Goal: Feedback & Contribution: Submit feedback/report problem

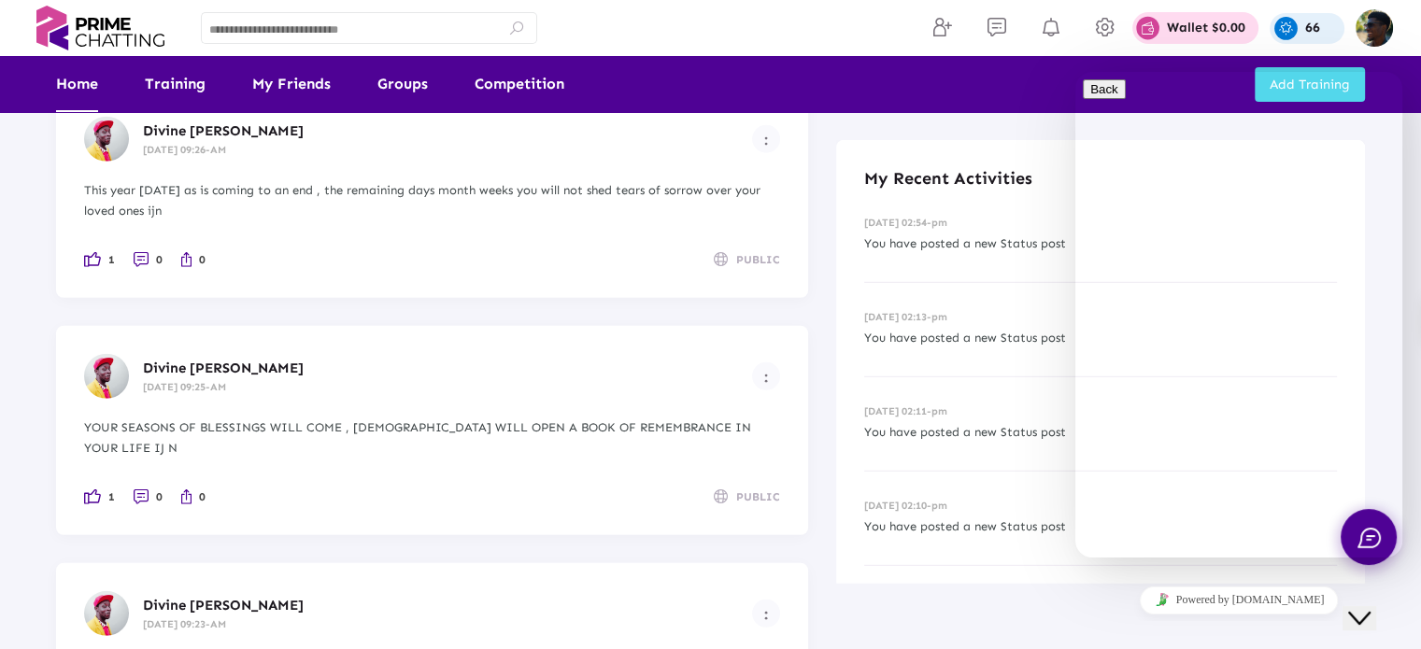
scroll to position [5247, 0]
click at [283, 21] on div at bounding box center [369, 27] width 320 height 36
type input "**********"
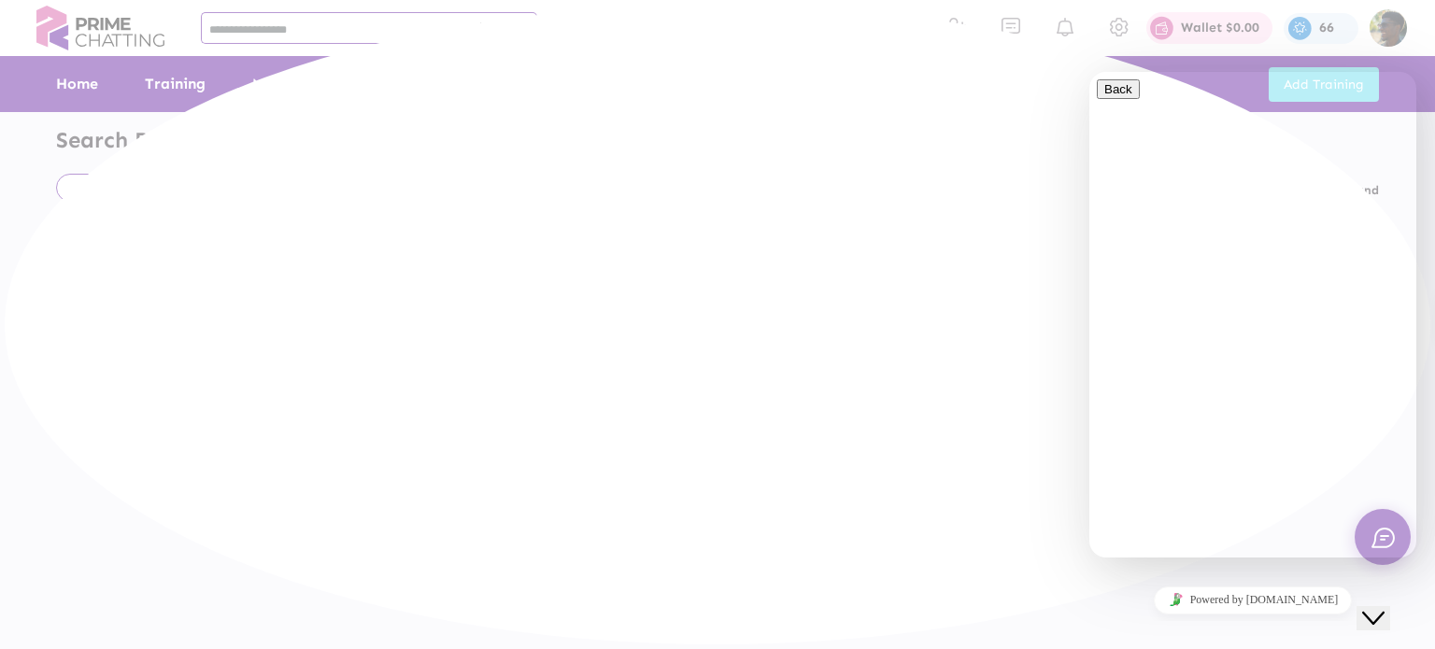
click at [1385, 610] on icon "Close Chat This icon closes the chat window." at bounding box center [1373, 618] width 22 height 22
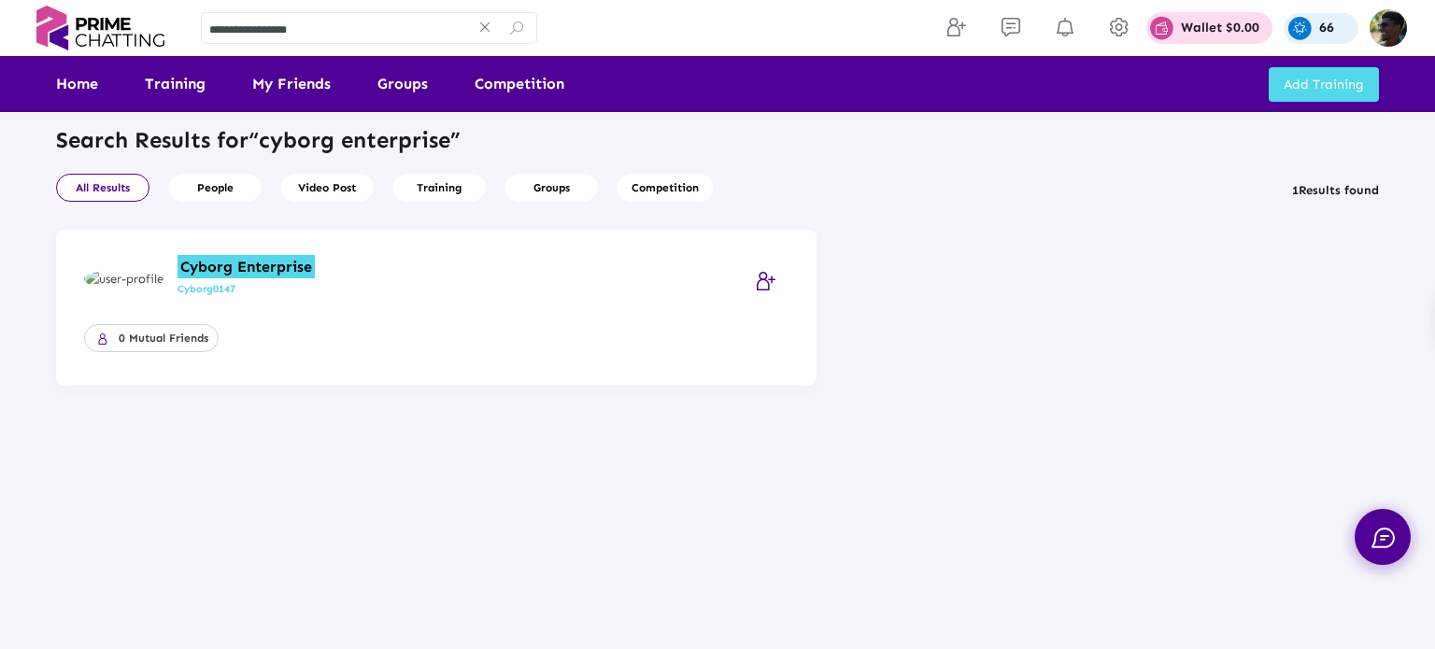
click at [220, 264] on mark "Cyborg Enterprise" at bounding box center [246, 266] width 137 height 23
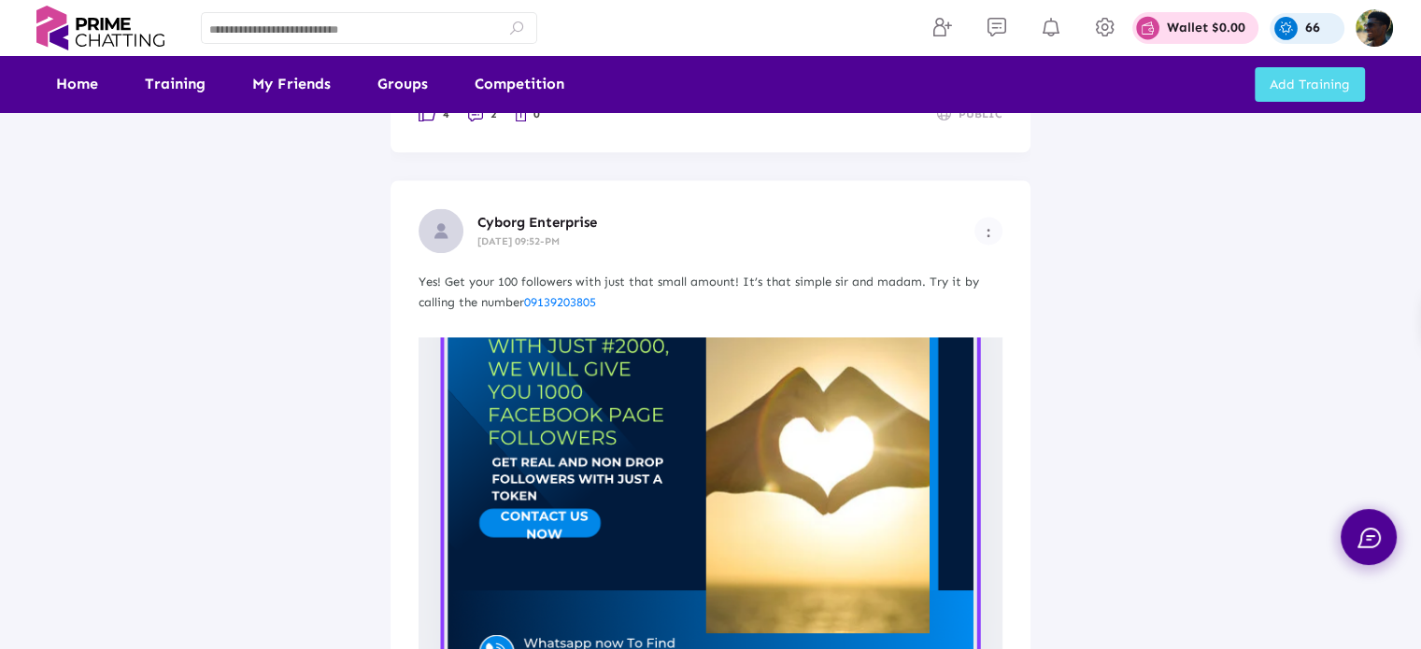
scroll to position [2503, 0]
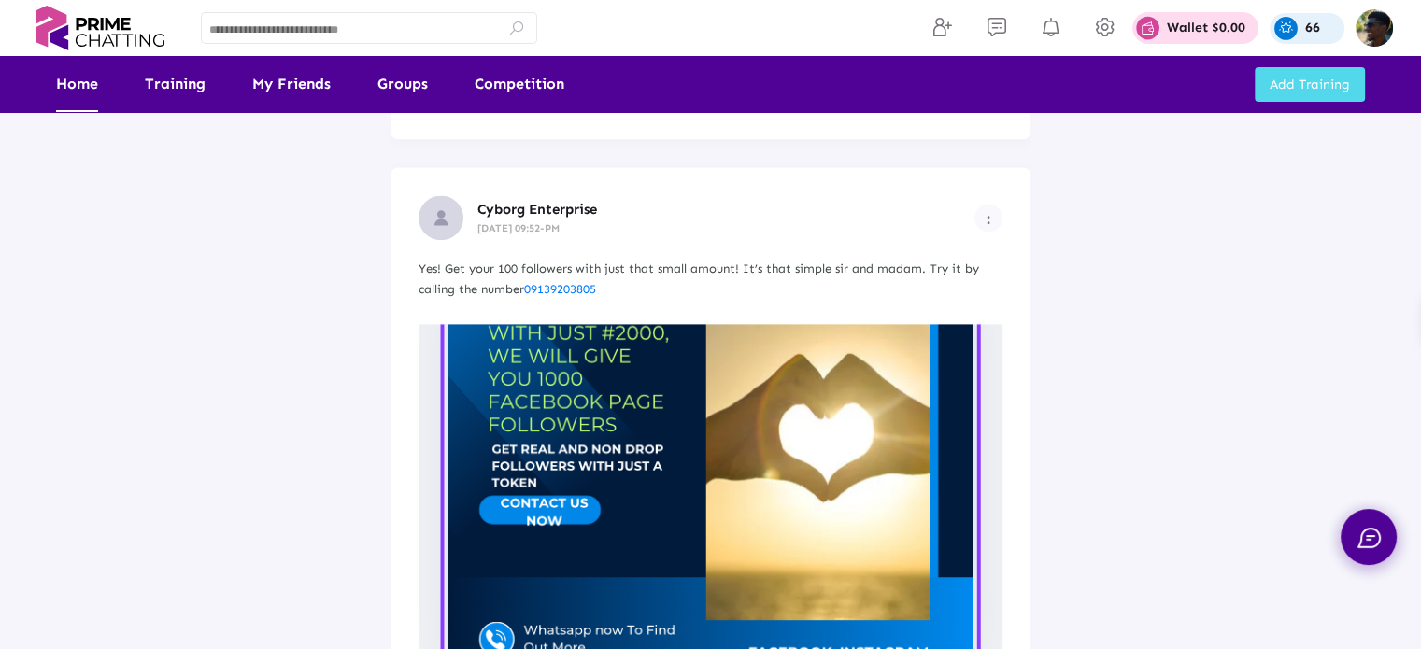
click at [75, 78] on link "Home" at bounding box center [77, 84] width 42 height 56
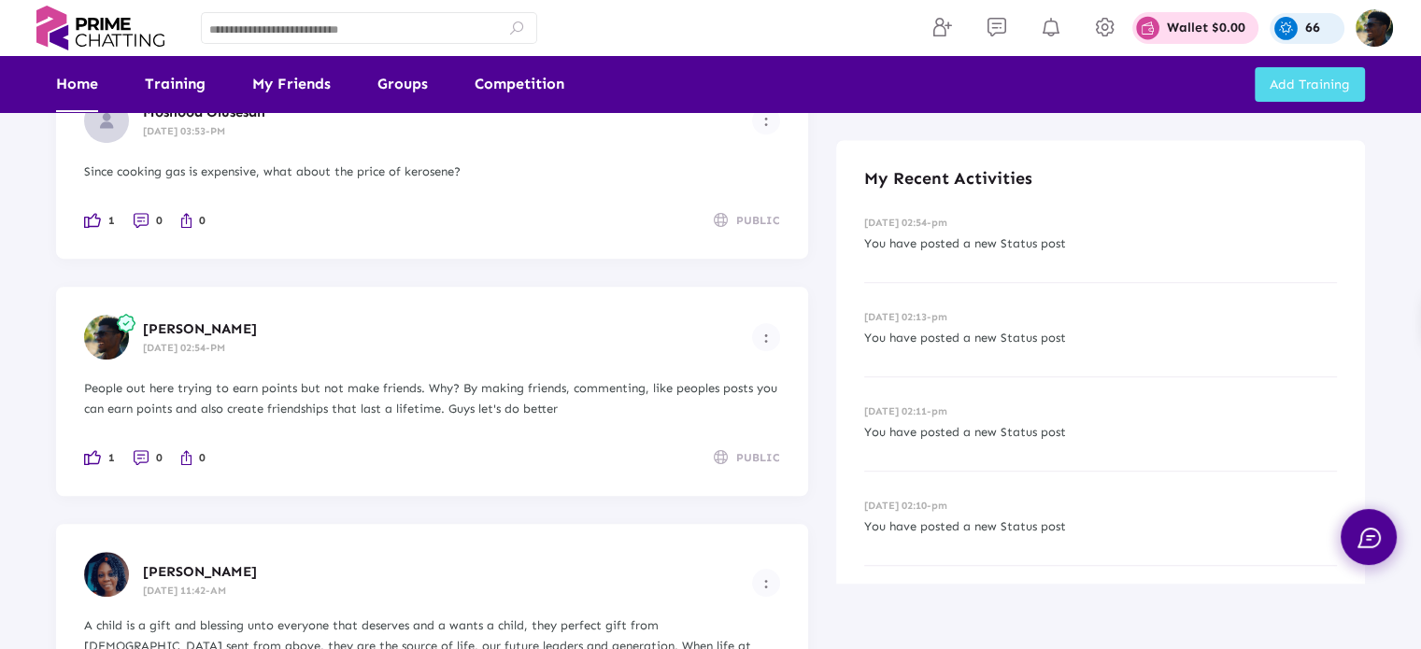
scroll to position [1132, 0]
click at [772, 335] on button "Example icon-button with a menu" at bounding box center [766, 340] width 28 height 28
click at [608, 334] on div at bounding box center [710, 324] width 1421 height 649
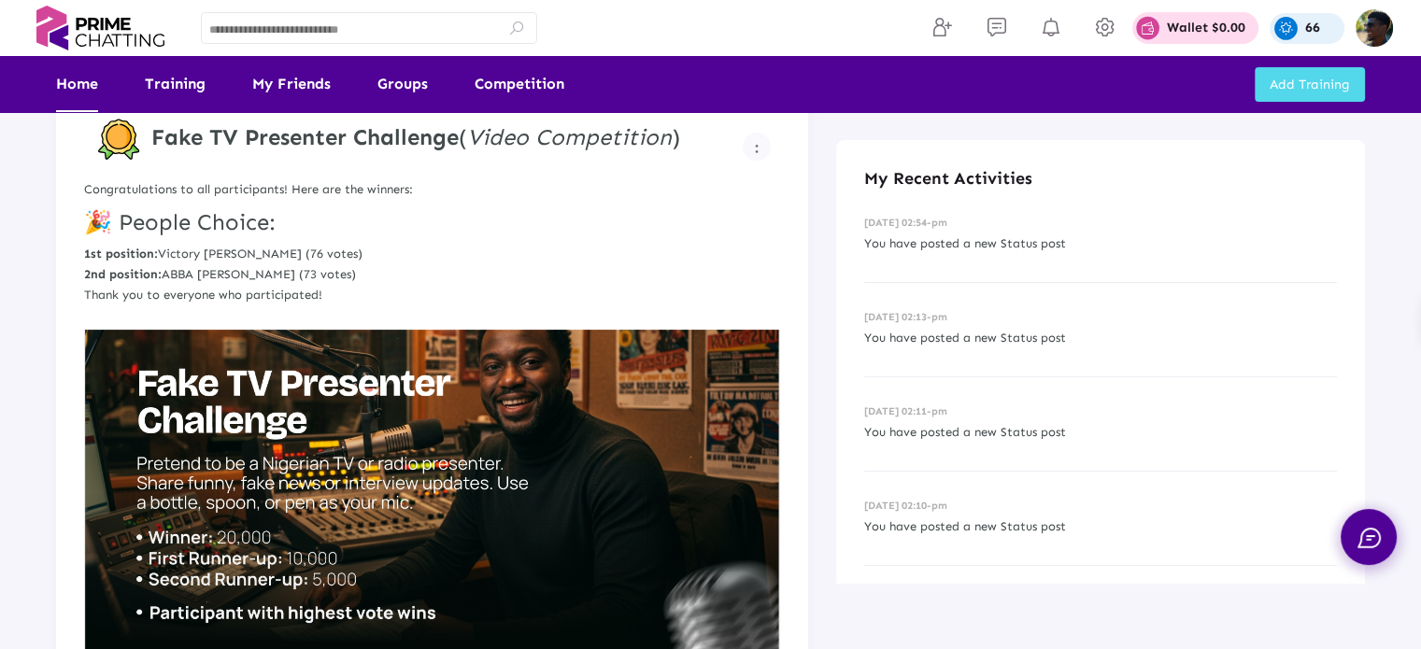
scroll to position [343, 0]
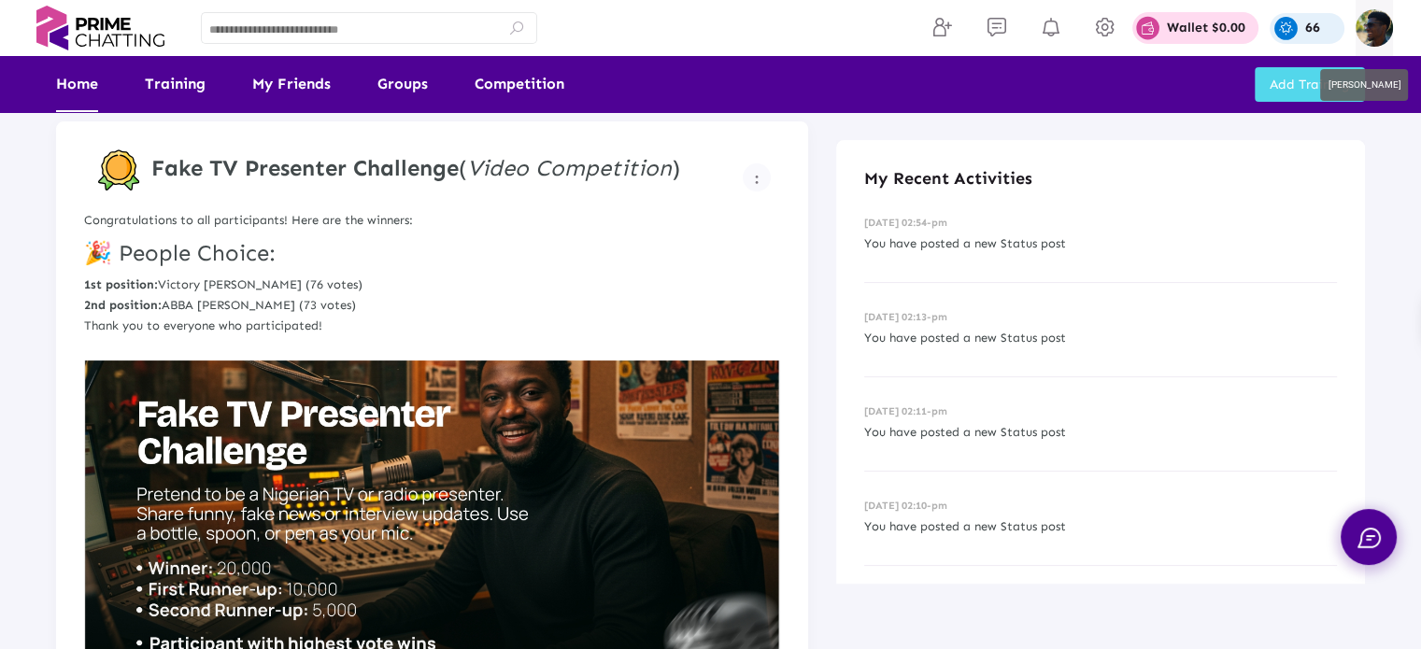
click at [1366, 44] on img at bounding box center [1374, 27] width 37 height 37
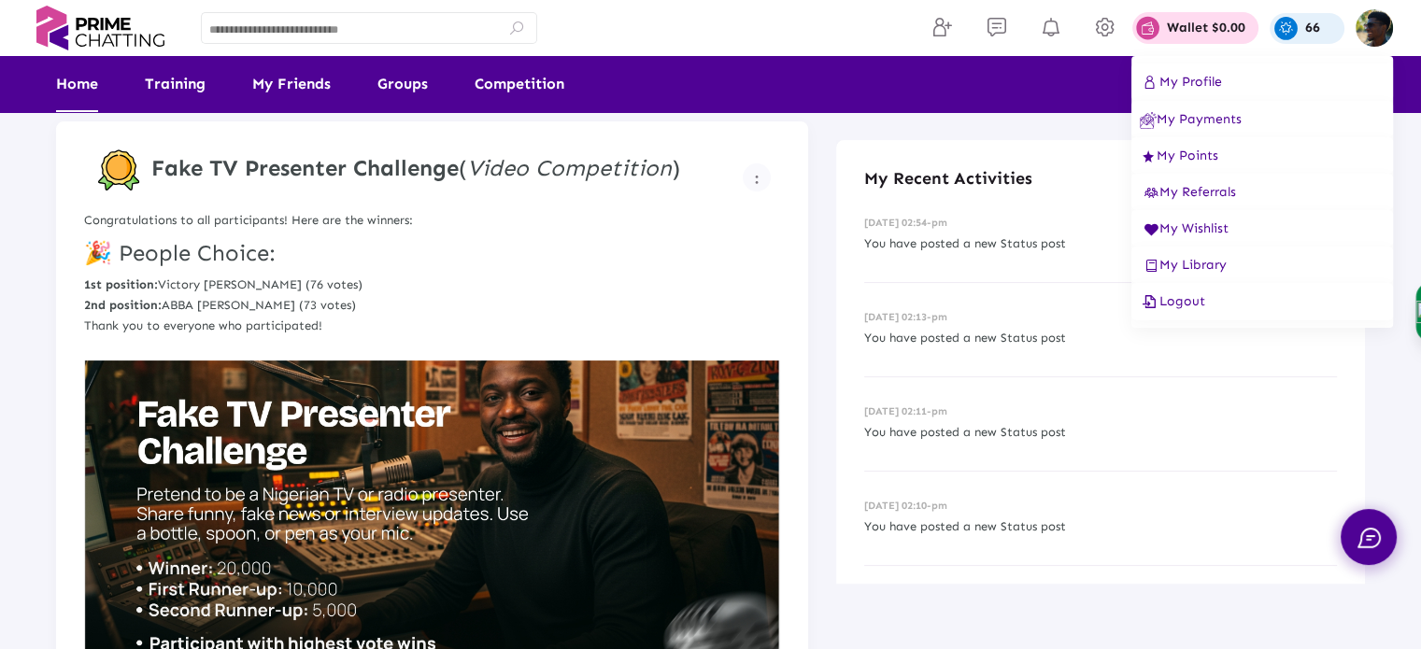
click at [1204, 306] on span "Logout" at bounding box center [1172, 301] width 65 height 16
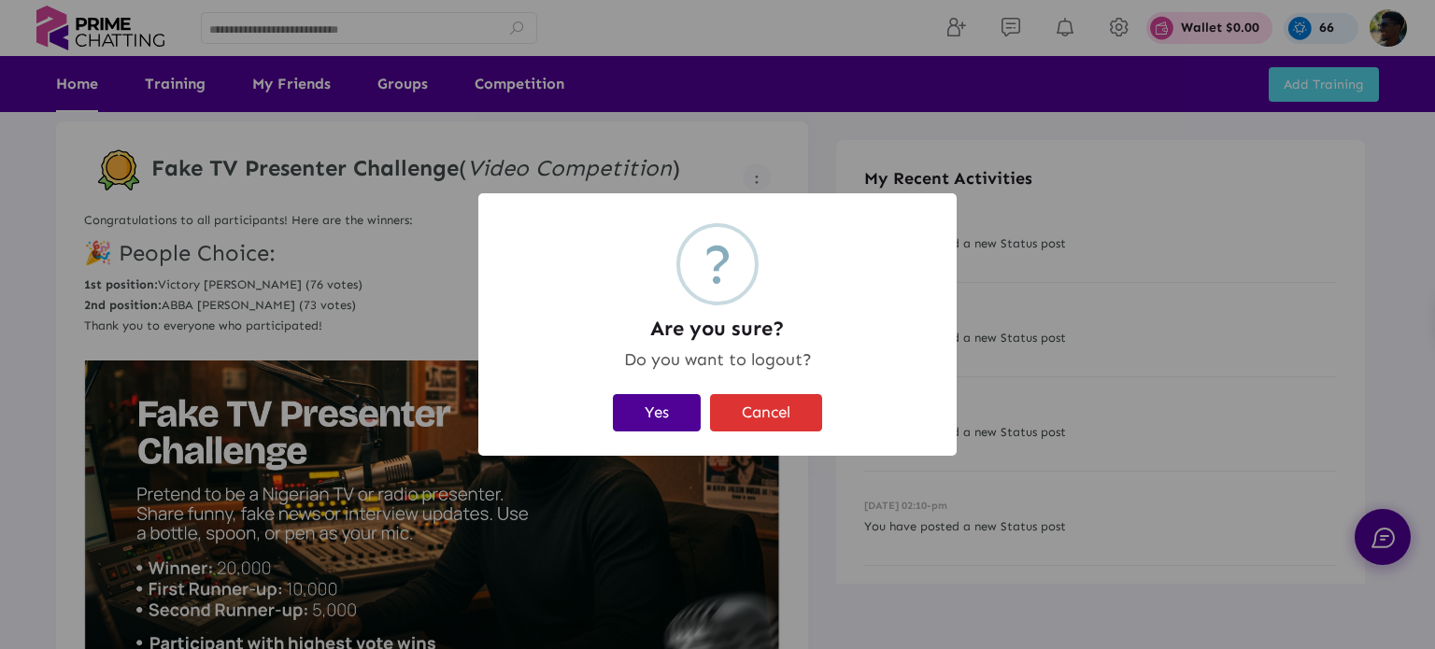
click at [669, 422] on button "Yes" at bounding box center [657, 413] width 88 height 38
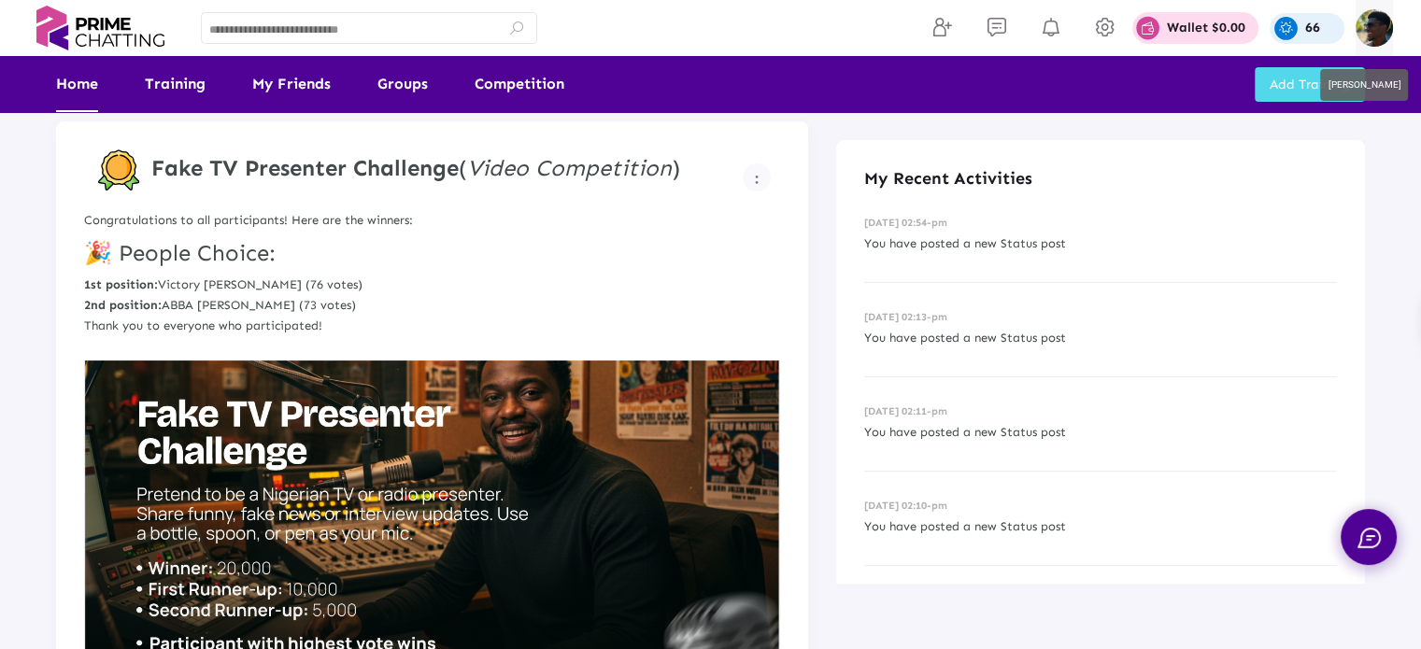
click at [1374, 25] on img at bounding box center [1374, 27] width 37 height 37
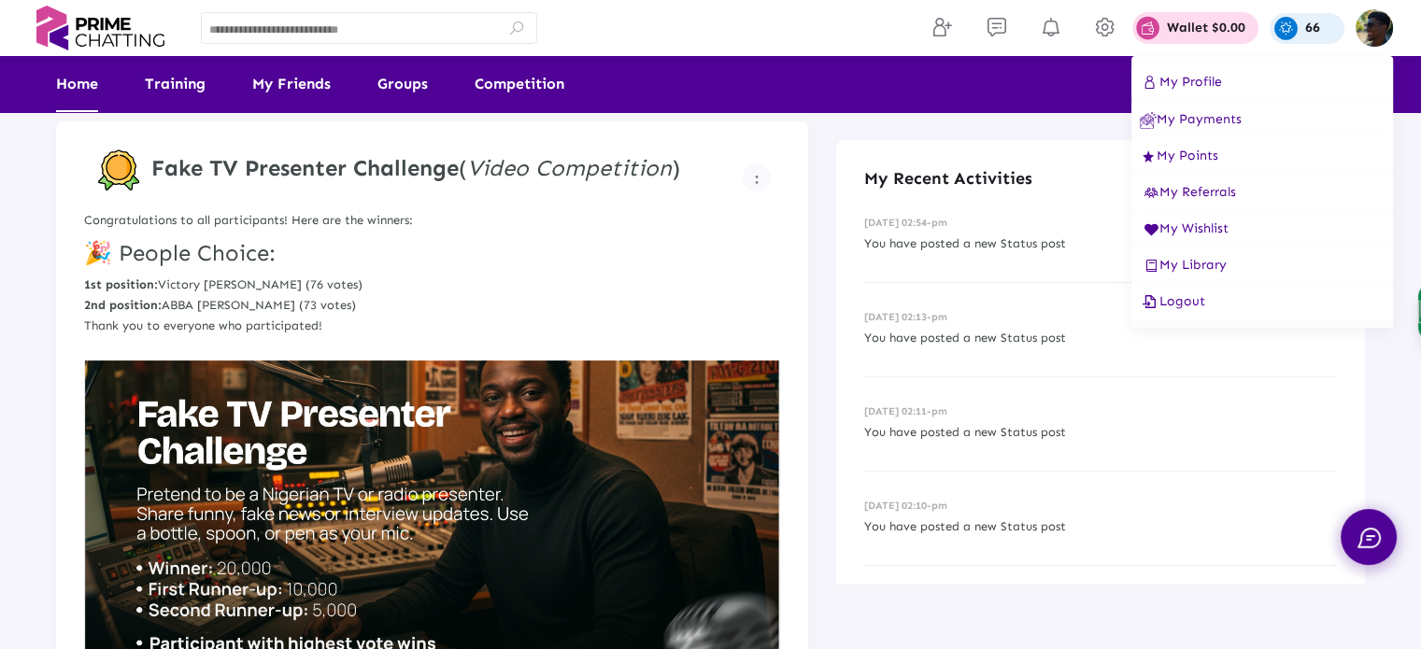
click at [1182, 291] on button "Logout" at bounding box center [1263, 301] width 262 height 37
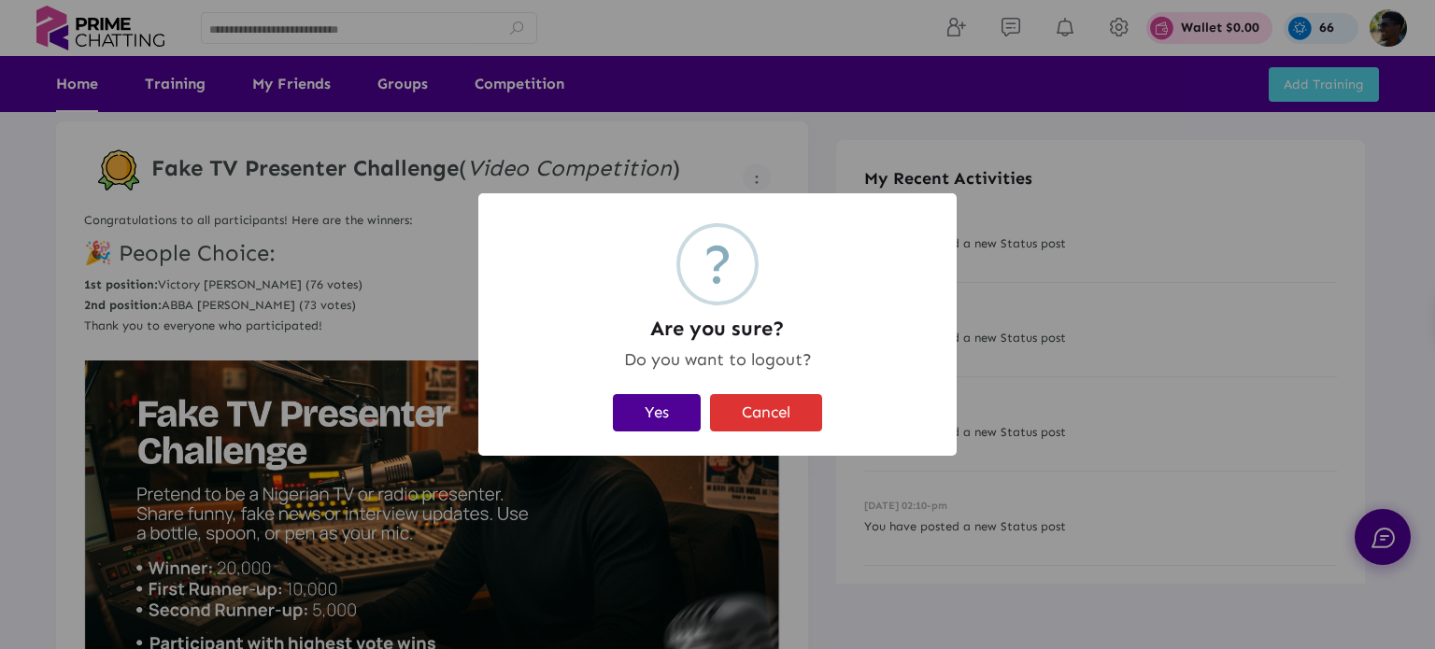
click at [671, 400] on button "Yes" at bounding box center [657, 413] width 88 height 38
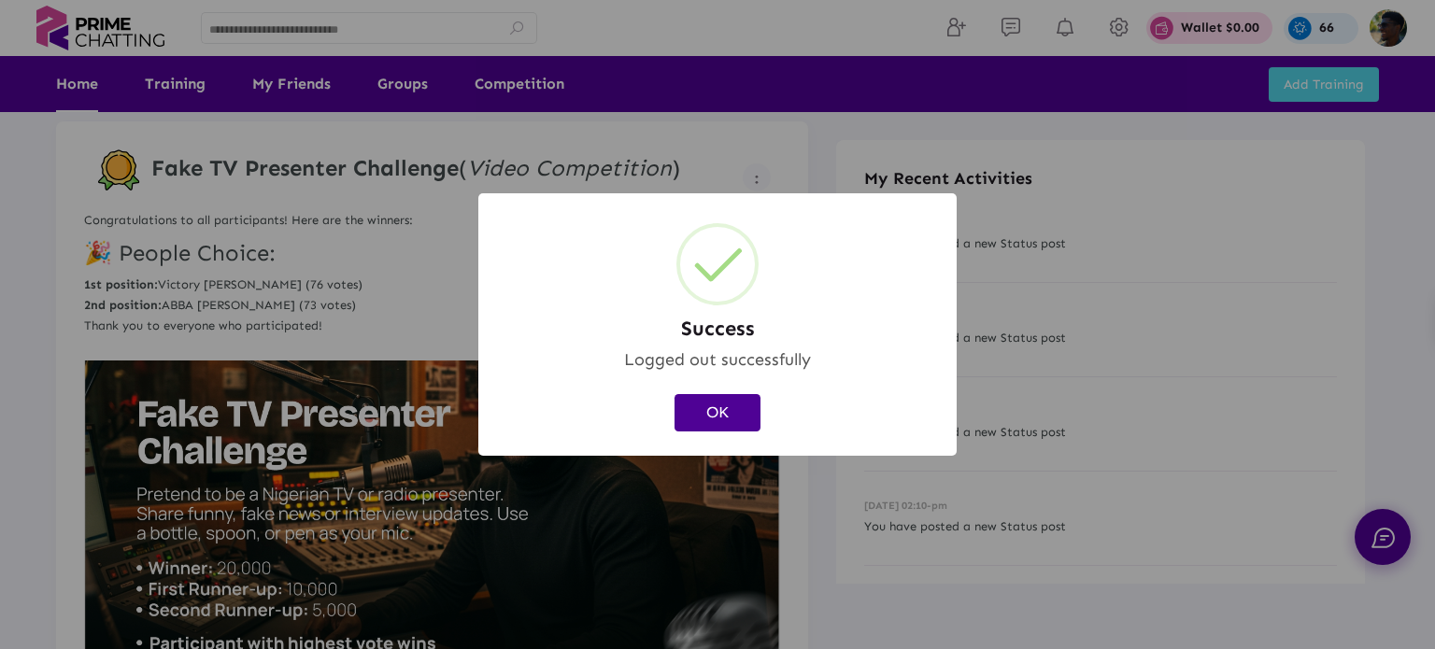
click at [705, 411] on button "OK" at bounding box center [718, 413] width 86 height 38
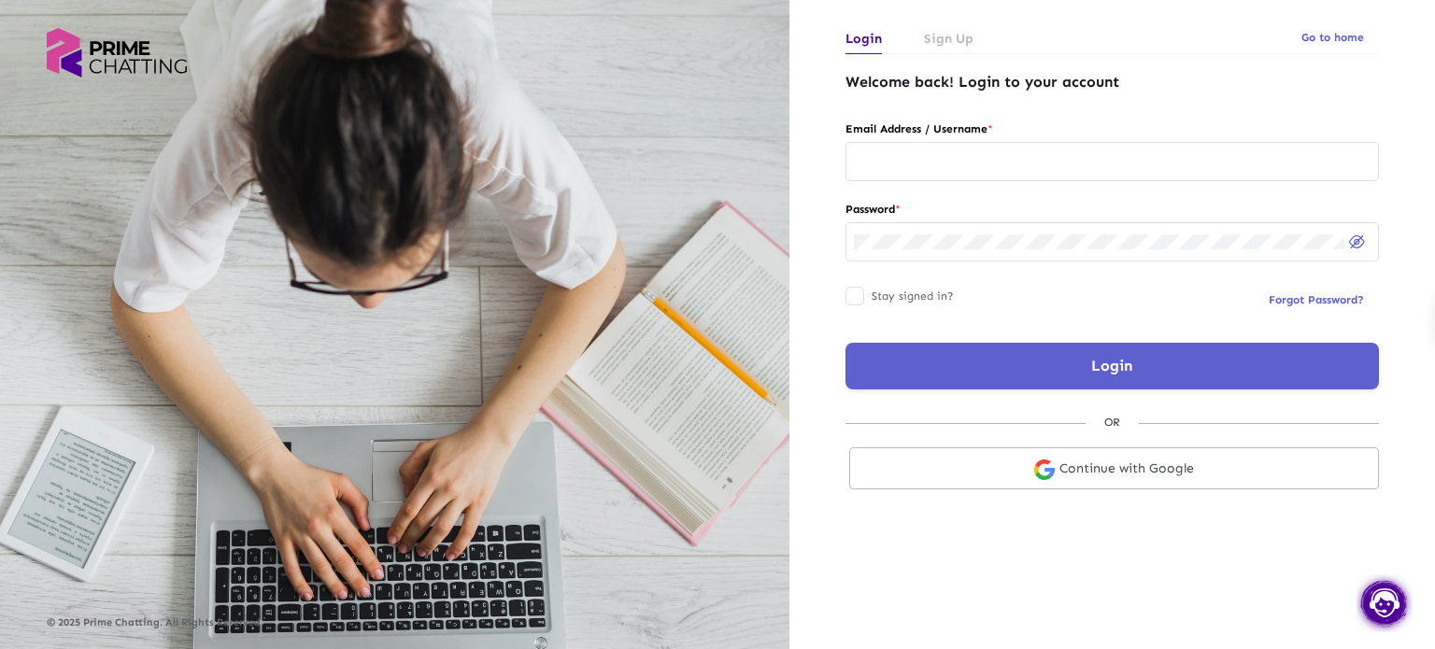
type input "**********"
click at [952, 348] on button "Login" at bounding box center [1113, 366] width 534 height 47
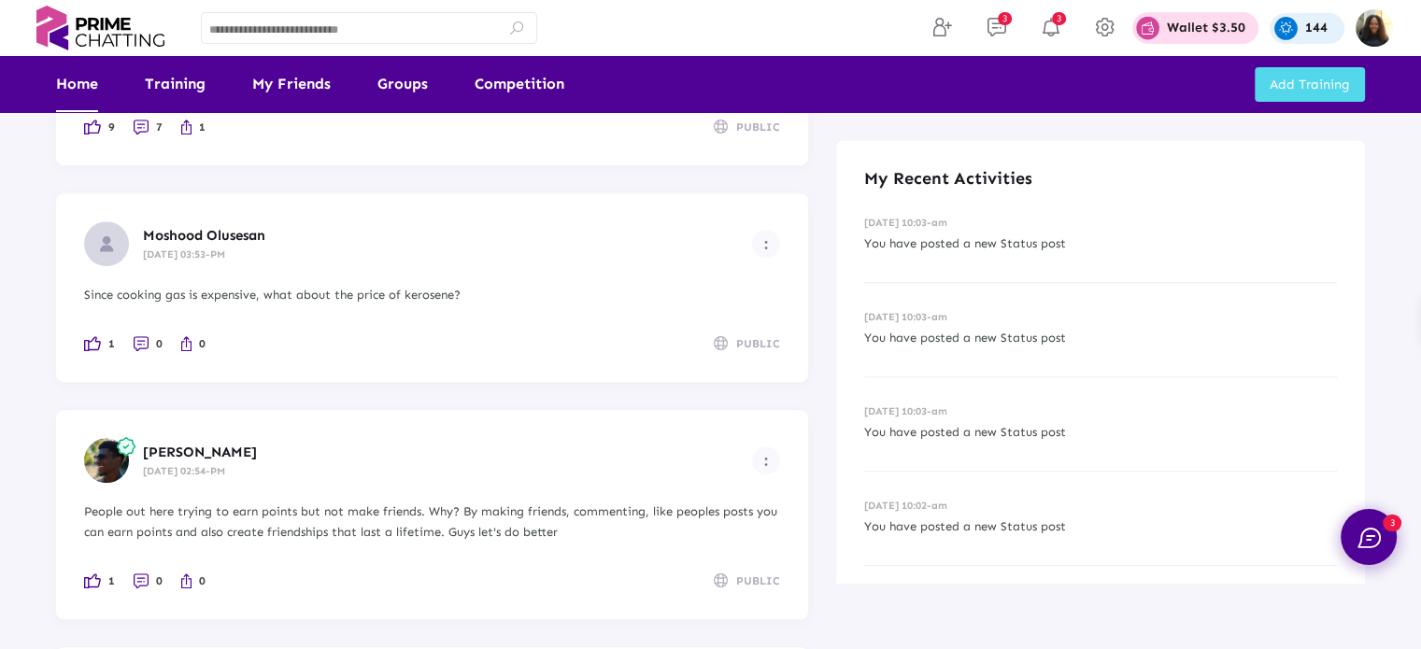
scroll to position [1013, 0]
click at [771, 464] on button "Example icon-button with a menu" at bounding box center [766, 460] width 28 height 28
click at [750, 494] on icon at bounding box center [754, 492] width 22 height 18
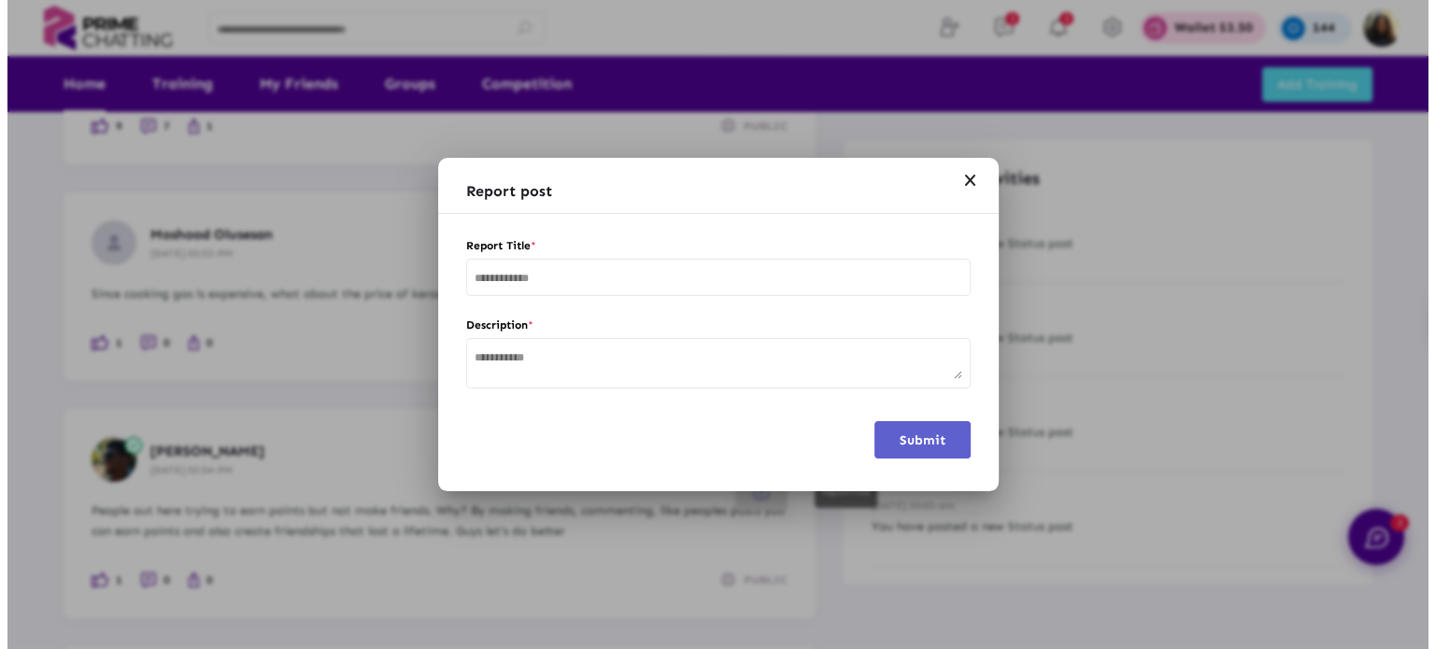
scroll to position [0, 0]
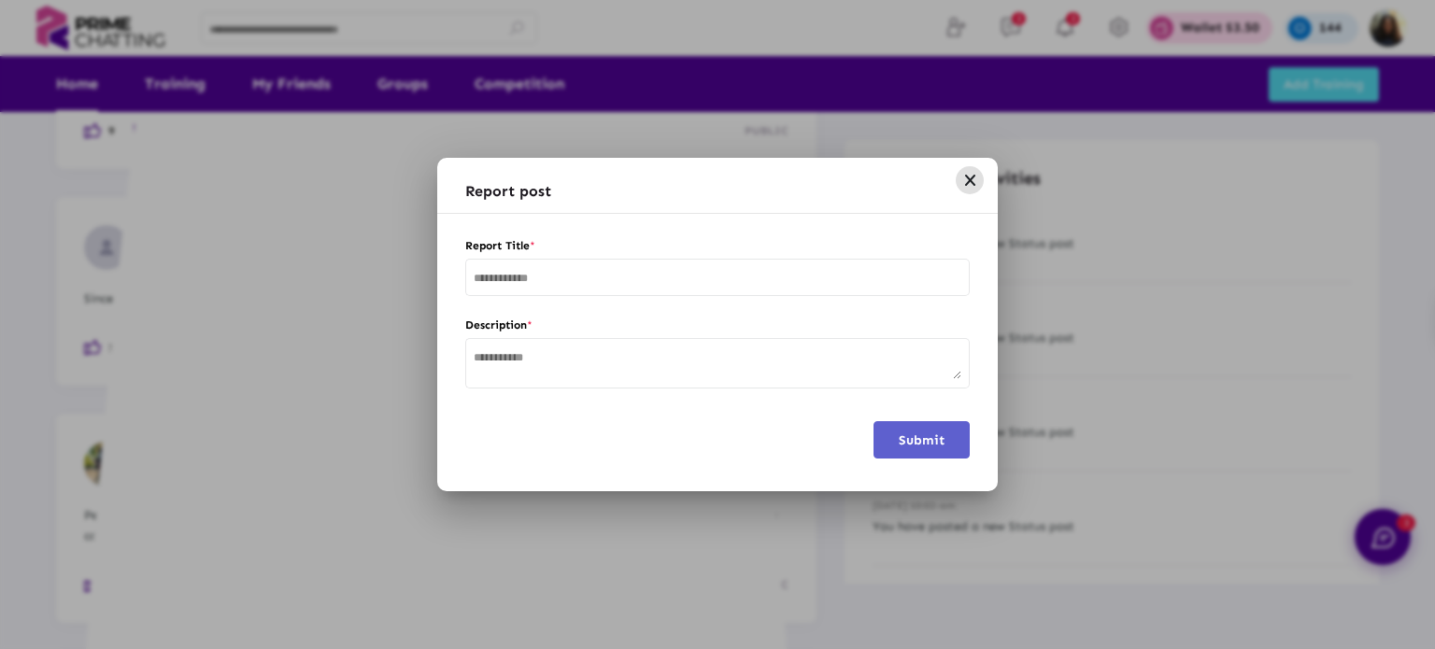
click at [650, 285] on input "text" at bounding box center [718, 279] width 488 height 13
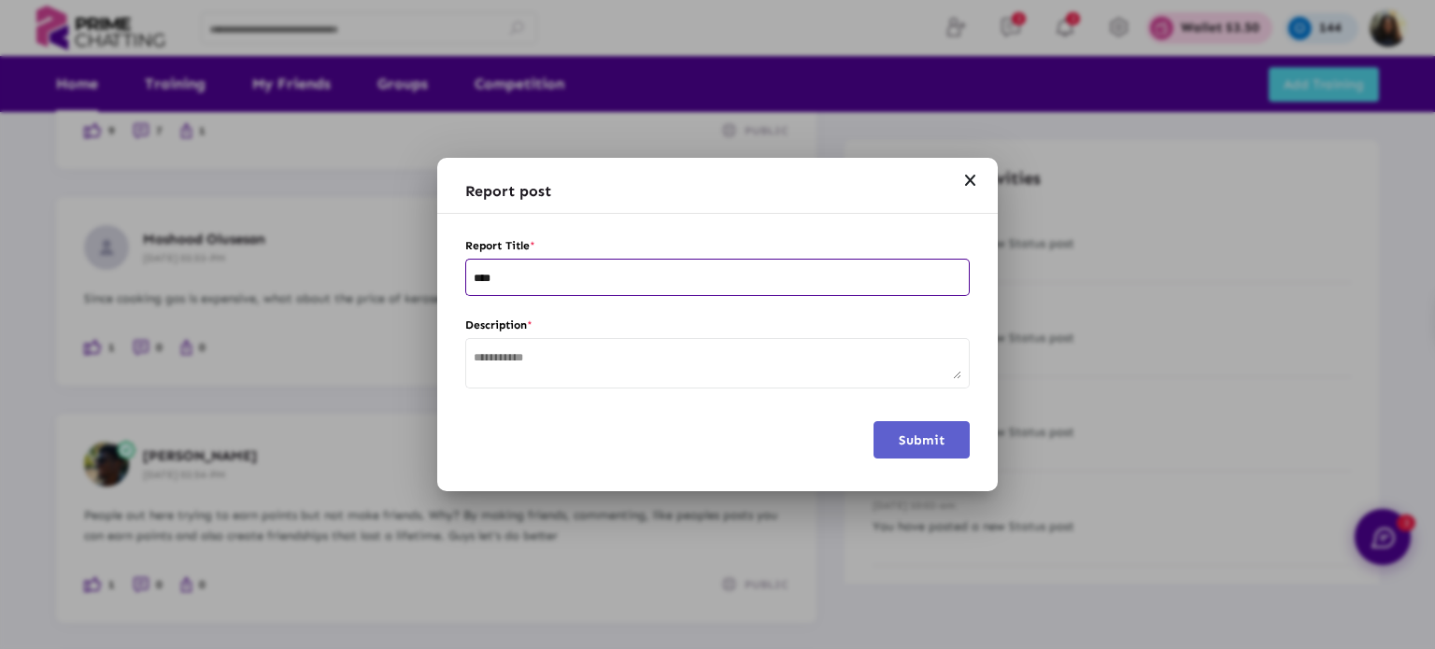
type input "****"
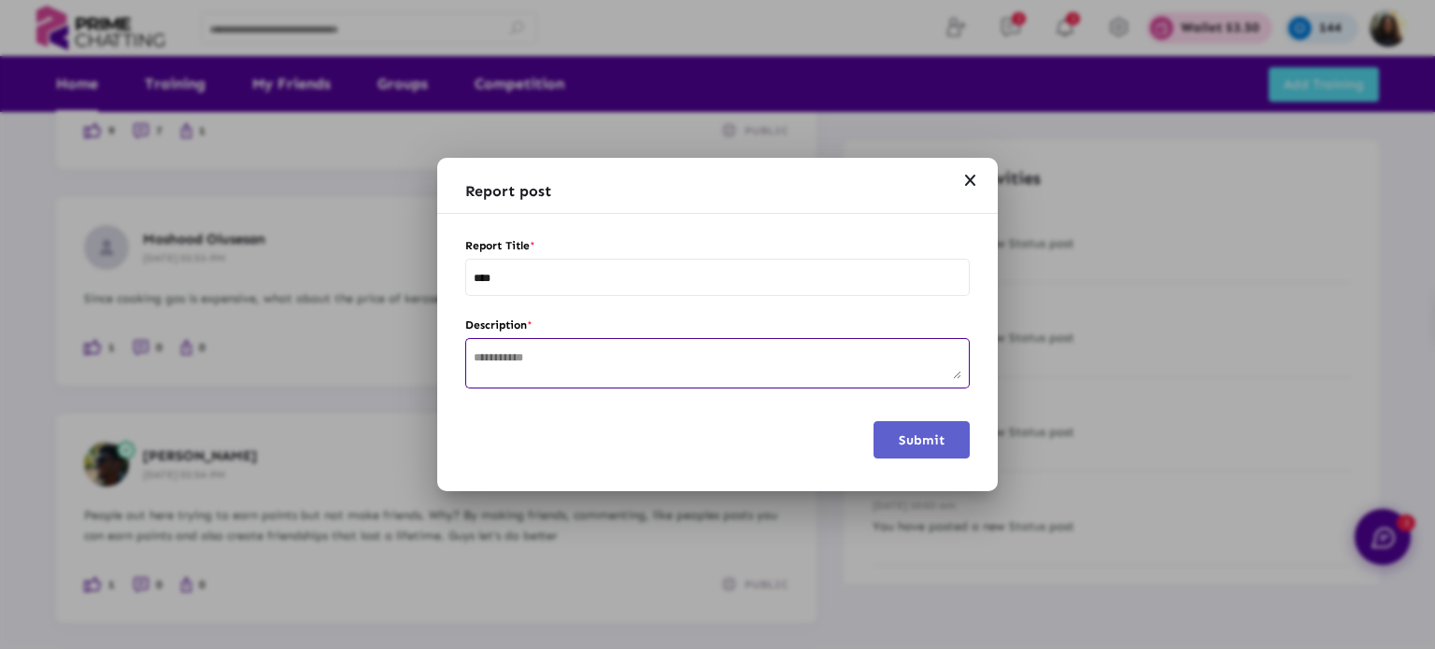
click at [576, 351] on textarea at bounding box center [718, 364] width 488 height 29
type textarea "****"
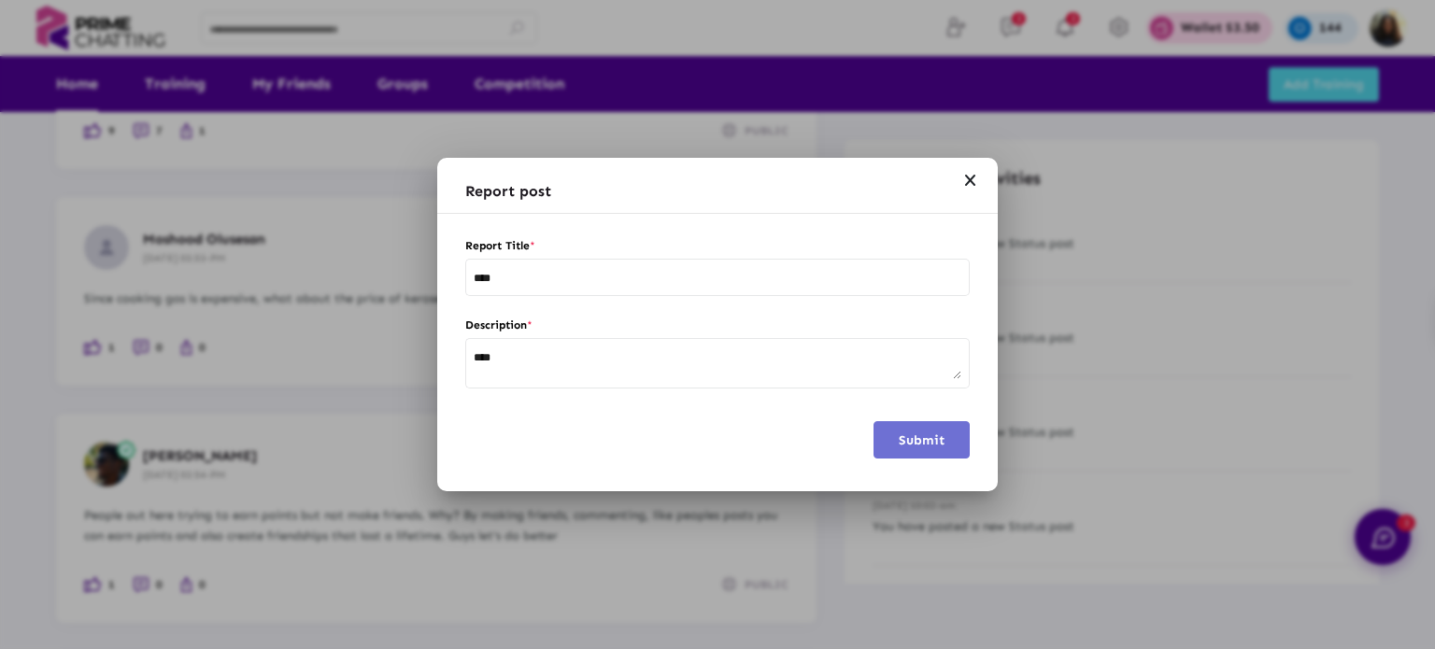
click at [918, 433] on span "Submit" at bounding box center [922, 441] width 46 height 16
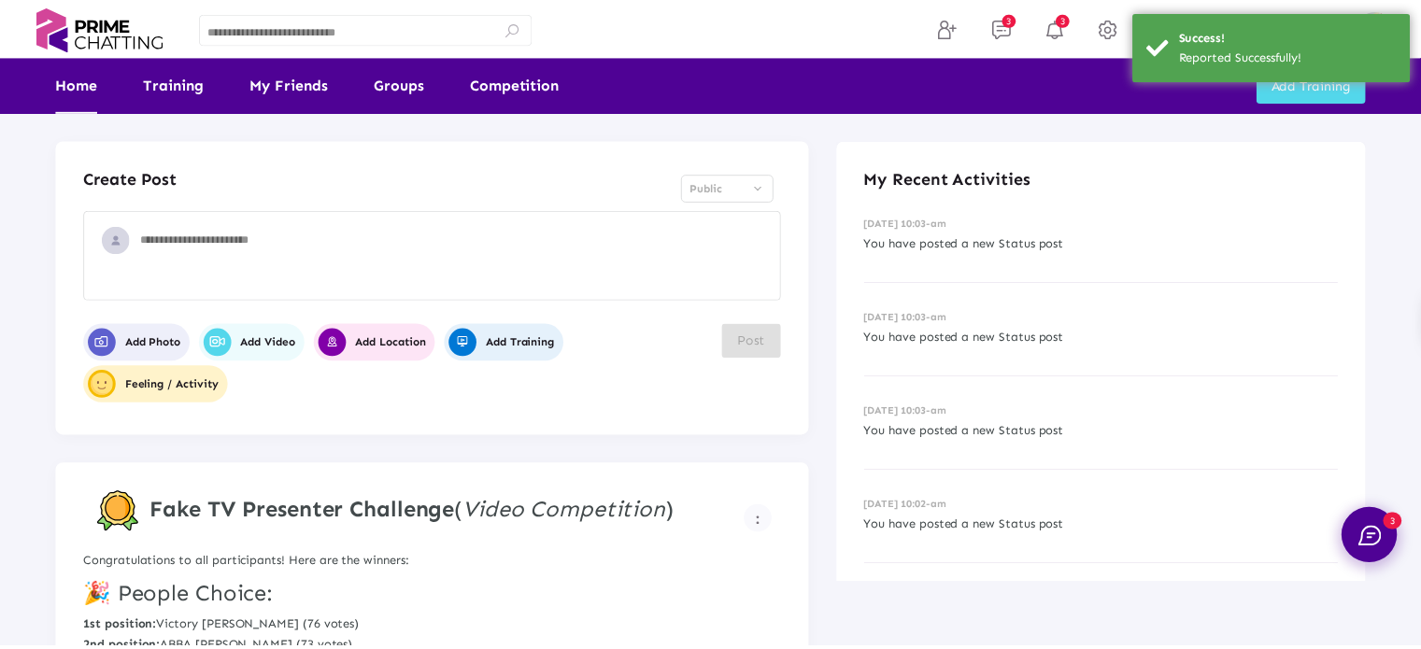
scroll to position [1013, 0]
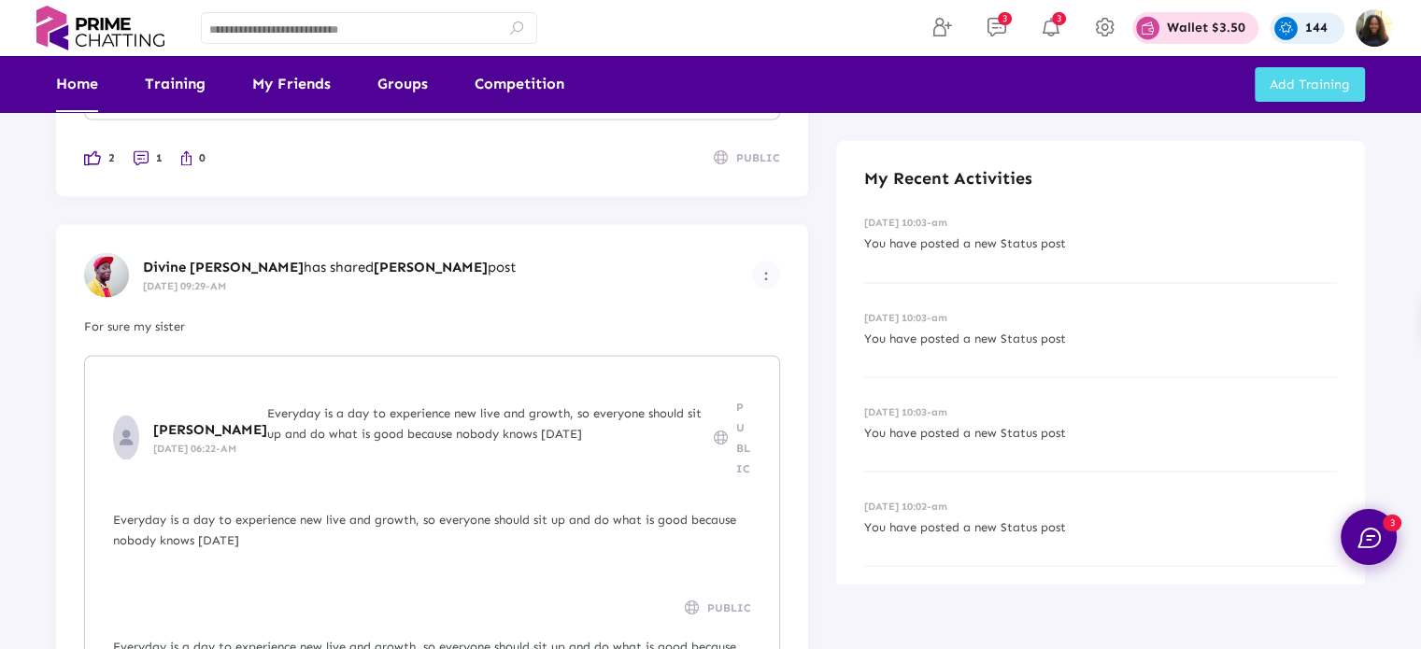
scroll to position [3262, 0]
